Goal: Task Accomplishment & Management: Manage account settings

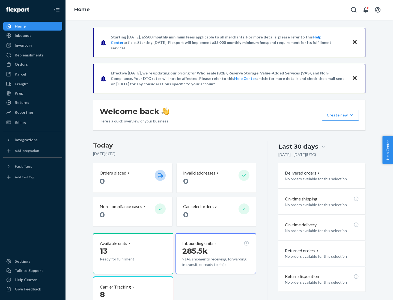
click at [351, 115] on button "Create new Create new inbound Create new order Create new product" at bounding box center [340, 115] width 37 height 11
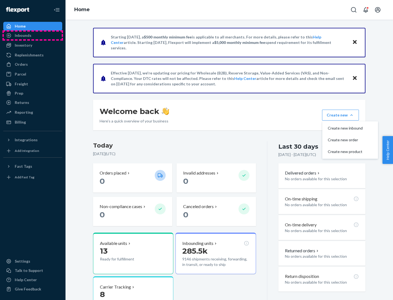
click at [33, 35] on div "Inbounds" at bounding box center [33, 36] width 58 height 8
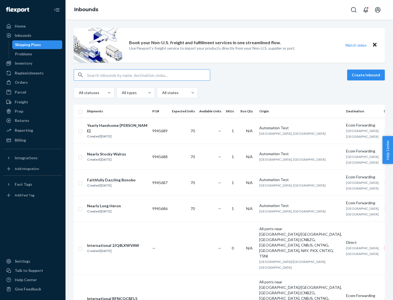
click at [367, 75] on button "Create inbound" at bounding box center [366, 75] width 38 height 11
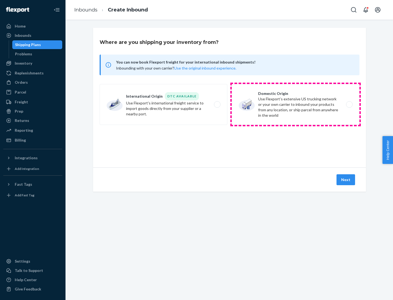
click at [295, 104] on label "Domestic Origin Use Flexport’s extensive US trucking network or your own carrie…" at bounding box center [296, 104] width 128 height 41
click at [349, 104] on input "Domestic Origin Use Flexport’s extensive US trucking network or your own carrie…" at bounding box center [351, 105] width 4 height 4
radio input "true"
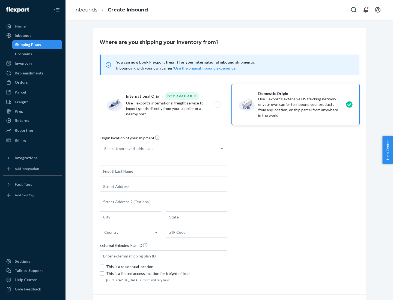
click at [127, 149] on div "Select from saved addresses" at bounding box center [128, 148] width 49 height 5
click at [105, 149] on input "Select from saved addresses" at bounding box center [104, 148] width 1 height 5
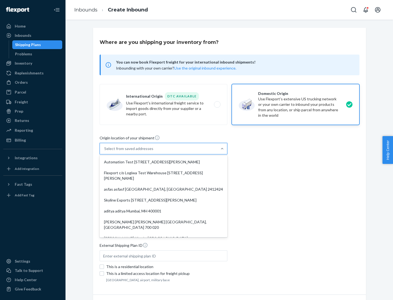
scroll to position [2, 0]
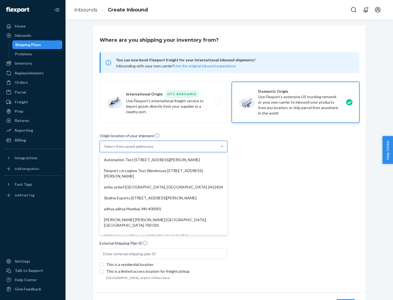
click at [163, 160] on div "Automation Test [STREET_ADDRESS][PERSON_NAME]" at bounding box center [163, 159] width 125 height 11
click at [105, 149] on input "option Automation Test [STREET_ADDRESS][PERSON_NAME]. 9 results available. Use …" at bounding box center [104, 146] width 1 height 5
type input "Automation Test"
type input "9th Floor"
type input "[GEOGRAPHIC_DATA]"
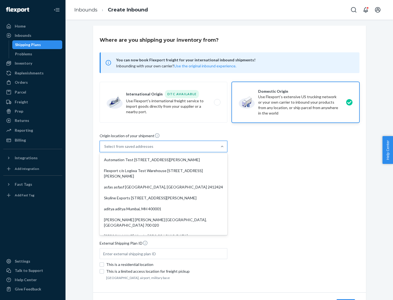
type input "CA"
type input "94104"
type input "[STREET_ADDRESS][PERSON_NAME]"
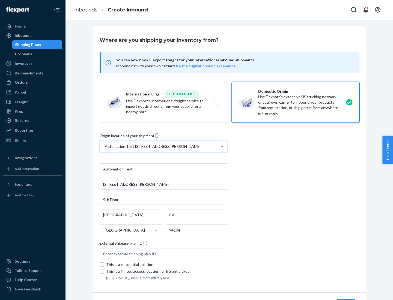
scroll to position [32, 0]
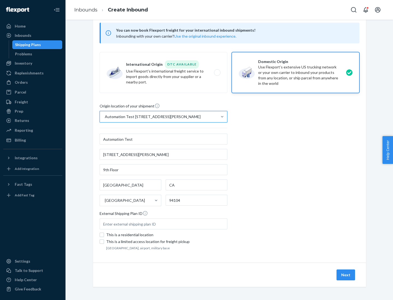
click at [346, 275] on button "Next" at bounding box center [345, 274] width 19 height 11
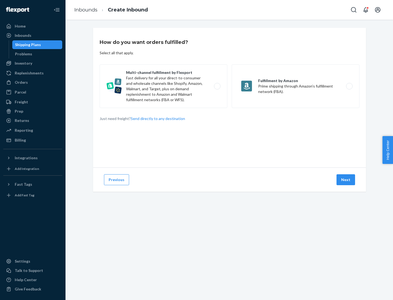
click at [163, 86] on label "Multi-channel fulfillment by Flexport Fast delivery for all your direct-to-cons…" at bounding box center [164, 86] width 128 height 44
click at [217, 86] on input "Multi-channel fulfillment by Flexport Fast delivery for all your direct-to-cons…" at bounding box center [219, 87] width 4 height 4
radio input "true"
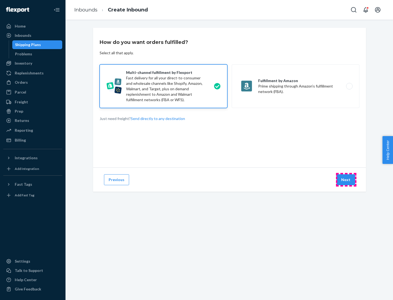
click at [346, 180] on button "Next" at bounding box center [345, 179] width 19 height 11
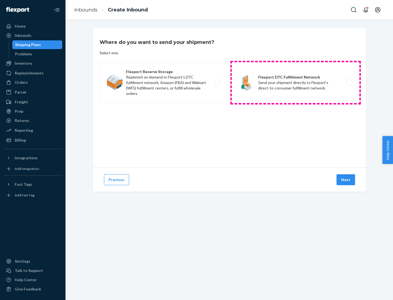
click at [295, 83] on label "Flexport DTC Fulfillment Network Send your shipment directly to Flexport's dire…" at bounding box center [296, 82] width 128 height 41
click at [349, 83] on input "Flexport DTC Fulfillment Network Send your shipment directly to Flexport's dire…" at bounding box center [351, 83] width 4 height 4
radio input "true"
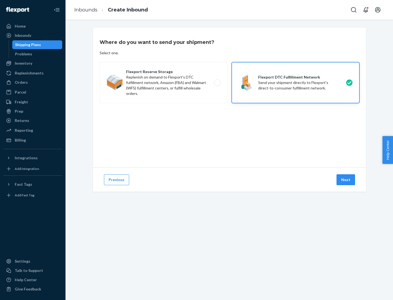
click at [346, 180] on button "Next" at bounding box center [345, 179] width 19 height 11
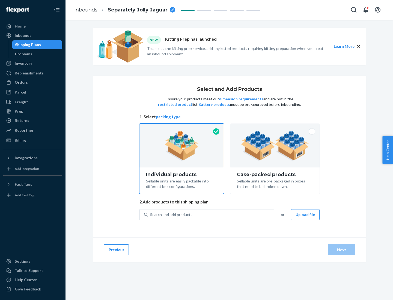
click at [275, 146] on img at bounding box center [275, 146] width 68 height 30
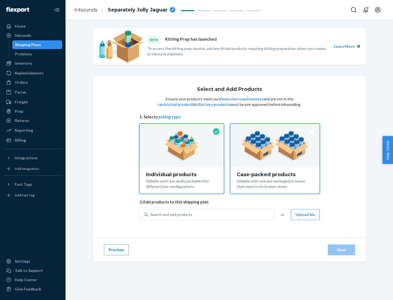
click at [275, 127] on input "Case-packed products Sellable units are pre-packaged in boxes that need to be b…" at bounding box center [275, 126] width 4 height 4
radio input "true"
radio input "false"
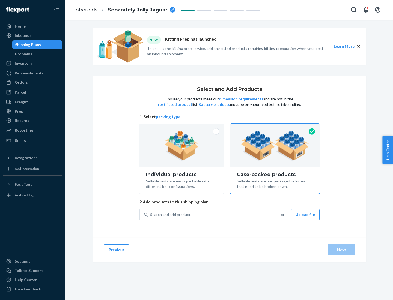
click at [211, 214] on div "Search and add products" at bounding box center [211, 215] width 126 height 10
click at [151, 214] on input "Search and add products" at bounding box center [150, 214] width 1 height 5
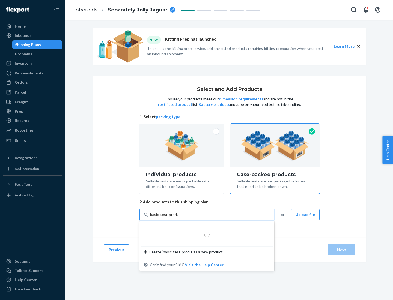
type input "basic-test-product-1"
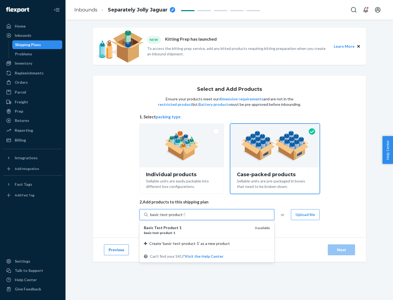
click at [197, 233] on div "basic - test - product - 1" at bounding box center [197, 232] width 107 height 5
click at [185, 217] on input "basic-test-product-1" at bounding box center [167, 214] width 35 height 5
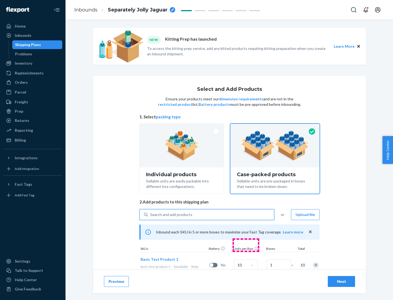
scroll to position [20, 0]
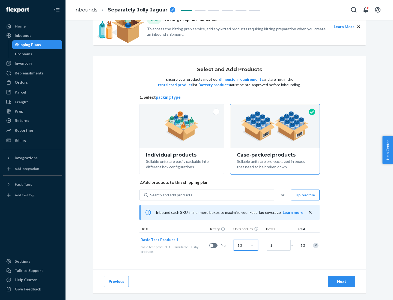
type input "10"
type input "7"
click at [341, 281] on div "Next" at bounding box center [341, 281] width 18 height 5
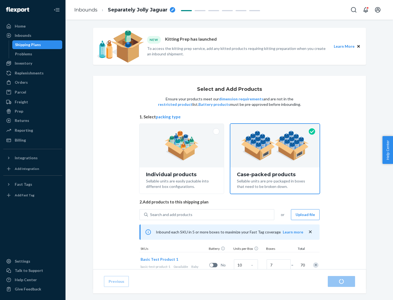
radio input "true"
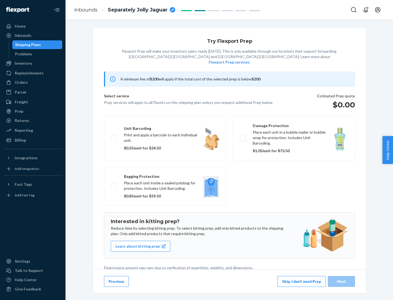
scroll to position [1, 0]
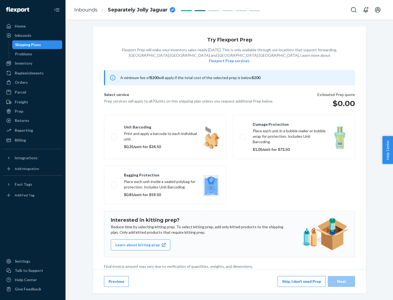
click at [165, 174] on label "Bagging protection Place each unit inside a sealed polybag for protection. Incl…" at bounding box center [165, 185] width 122 height 39
click at [114, 183] on input "Bagging protection Place each unit inside a sealed polybag for protection. Incl…" at bounding box center [113, 185] width 4 height 4
checkbox input "true"
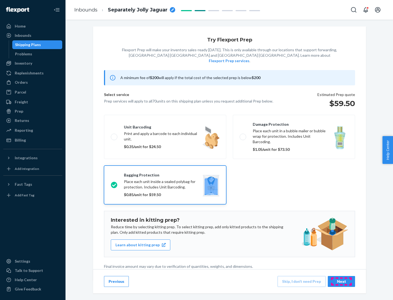
click at [341, 281] on div "Next" at bounding box center [341, 281] width 18 height 5
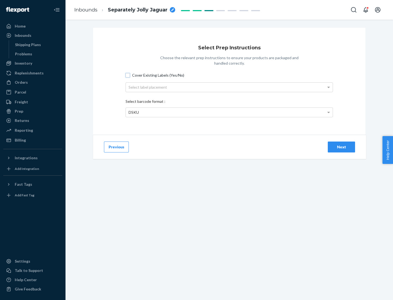
click at [128, 75] on input "Cover Existing Labels (Yes/No)" at bounding box center [127, 75] width 4 height 4
checkbox input "true"
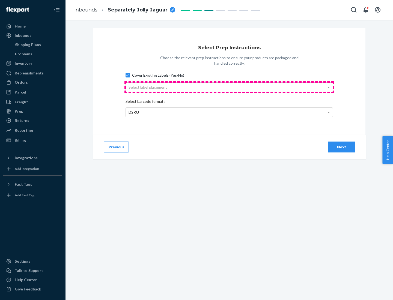
click at [229, 87] on div "Select label placement" at bounding box center [229, 87] width 207 height 9
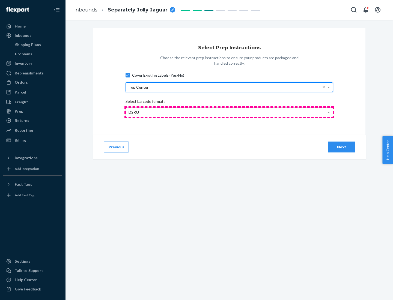
click at [229, 112] on div "DSKU" at bounding box center [229, 112] width 207 height 9
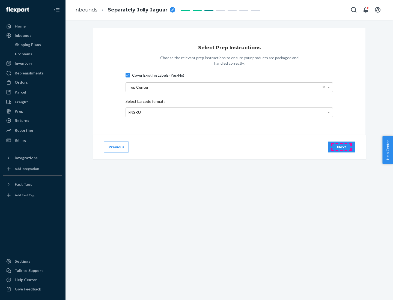
click at [341, 147] on div "Next" at bounding box center [341, 146] width 18 height 5
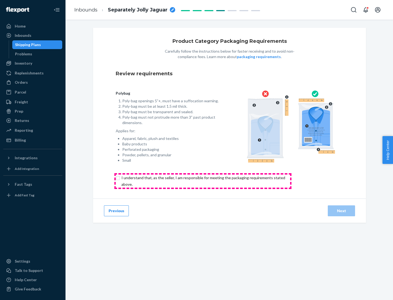
click at [203, 181] on input "checkbox" at bounding box center [206, 181] width 181 height 13
checkbox input "true"
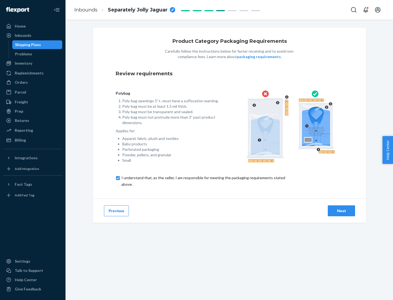
click at [341, 211] on div "Next" at bounding box center [341, 210] width 18 height 5
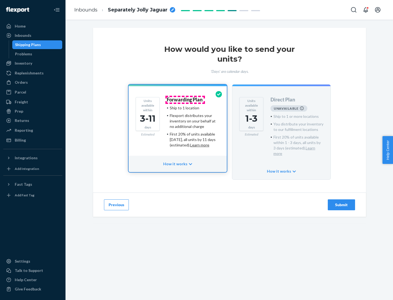
click at [185, 100] on h4 "Forwarding Plan" at bounding box center [185, 99] width 36 height 5
click at [341, 202] on div "Submit" at bounding box center [341, 204] width 18 height 5
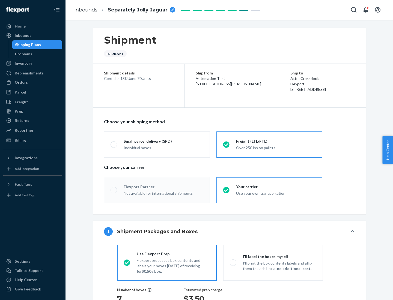
radio input "true"
radio input "false"
radio input "true"
radio input "false"
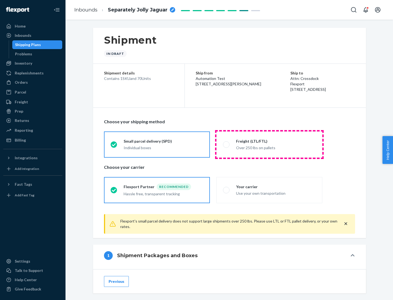
click at [269, 144] on div "Over 250 lbs on pallets" at bounding box center [276, 147] width 80 height 7
click at [226, 144] on input "Freight (LTL/FTL) Over 250 lbs on pallets" at bounding box center [225, 145] width 4 height 4
radio input "true"
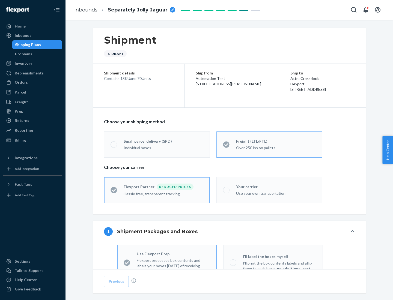
radio input "false"
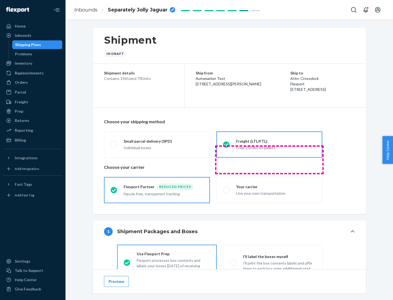
scroll to position [30, 0]
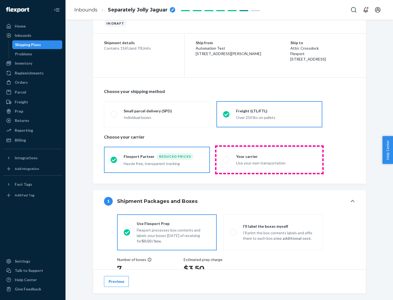
click at [269, 160] on div "Use your own transportation" at bounding box center [276, 162] width 80 height 7
click at [226, 160] on input "Your carrier Use your own transportation" at bounding box center [225, 160] width 4 height 4
radio input "true"
radio input "false"
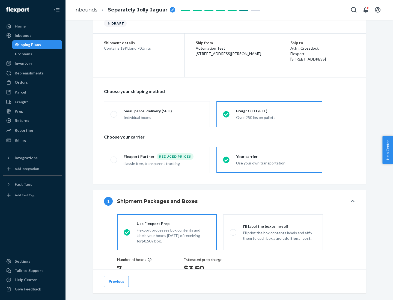
scroll to position [103, 0]
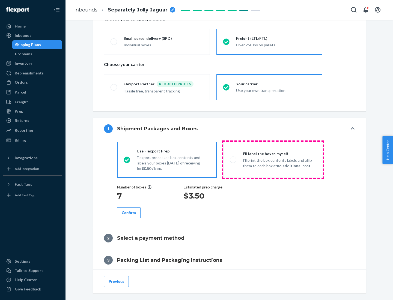
click at [273, 160] on p "I’ll print the box contents labels and affix them to each box at no additional …" at bounding box center [279, 163] width 73 height 11
click at [233, 160] on input "I'll label the boxes myself I’ll print the box contents labels and affix them t…" at bounding box center [232, 160] width 4 height 4
radio input "true"
radio input "false"
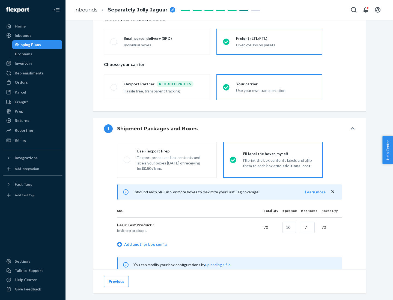
scroll to position [170, 0]
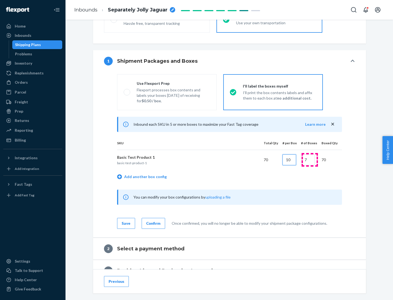
type input "10"
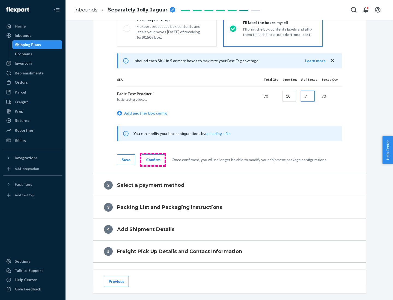
type input "7"
click at [152, 160] on div "Confirm" at bounding box center [153, 159] width 14 height 5
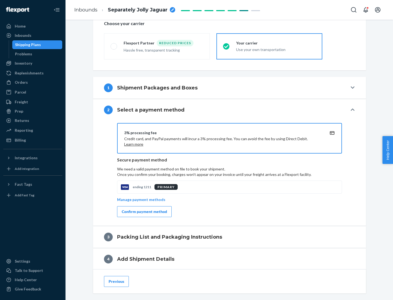
scroll to position [196, 0]
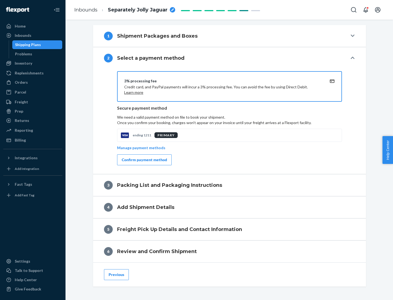
click at [144, 160] on div "Confirm payment method" at bounding box center [144, 159] width 45 height 5
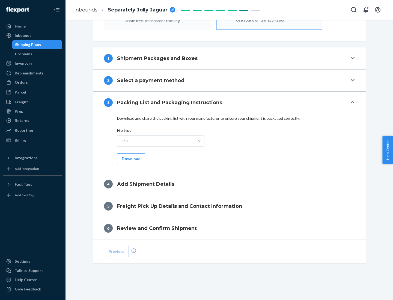
scroll to position [172, 0]
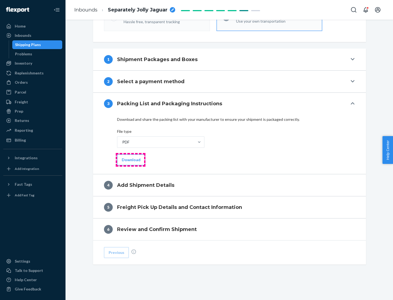
click at [130, 160] on button "Download" at bounding box center [131, 159] width 28 height 11
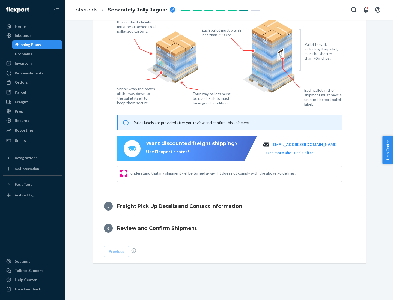
click at [124, 173] on input "I understand that my shipment will be turned away if it does not comply with th…" at bounding box center [124, 173] width 4 height 4
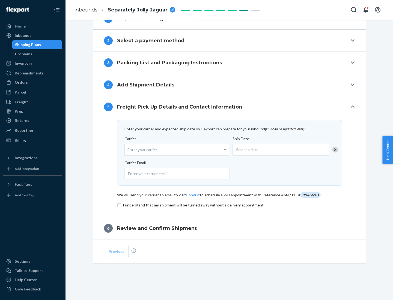
scroll to position [213, 0]
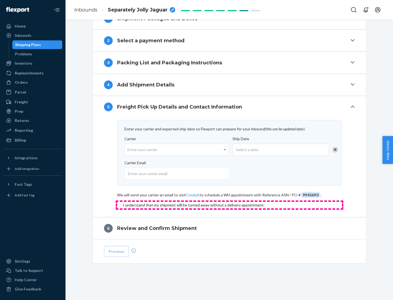
click at [229, 205] on input "checkbox" at bounding box center [229, 205] width 225 height 7
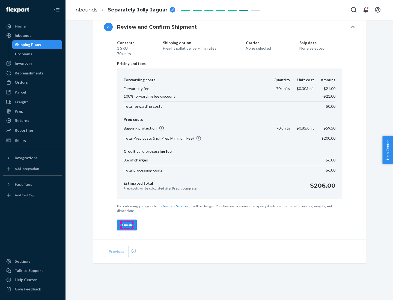
click at [127, 225] on div "Finish" at bounding box center [127, 224] width 10 height 5
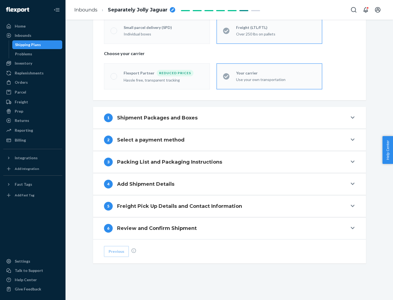
scroll to position [114, 0]
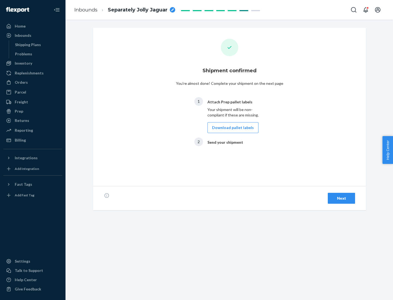
click at [231, 128] on button "Download pallet labels" at bounding box center [232, 127] width 51 height 11
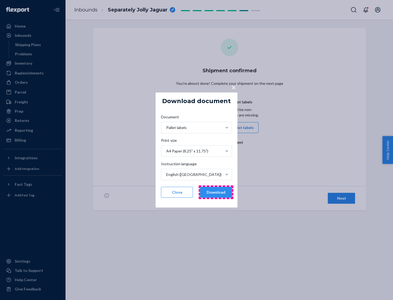
click at [216, 192] on button "Download" at bounding box center [216, 192] width 32 height 11
click at [233, 87] on span "×" at bounding box center [233, 87] width 4 height 9
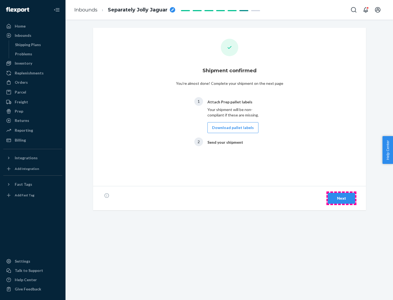
click at [341, 198] on div "Next" at bounding box center [341, 198] width 18 height 5
